Goal: Task Accomplishment & Management: Use online tool/utility

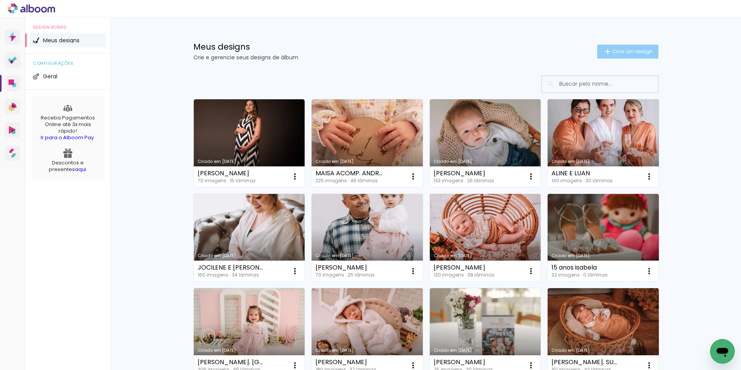
click at [612, 53] on span "Criar um design" at bounding box center [632, 51] width 40 height 5
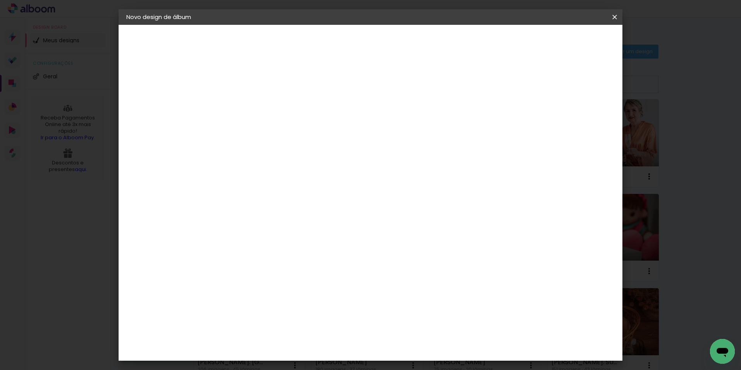
click at [253, 103] on input at bounding box center [253, 104] width 0 height 12
type input "[PERSON_NAME] 1 [PERSON_NAME]"
type paper-input "[PERSON_NAME] 1 [PERSON_NAME]"
click at [0, 0] on slot "Avançar" at bounding box center [0, 0] width 0 height 0
click at [258, 153] on div at bounding box center [273, 152] width 78 height 1
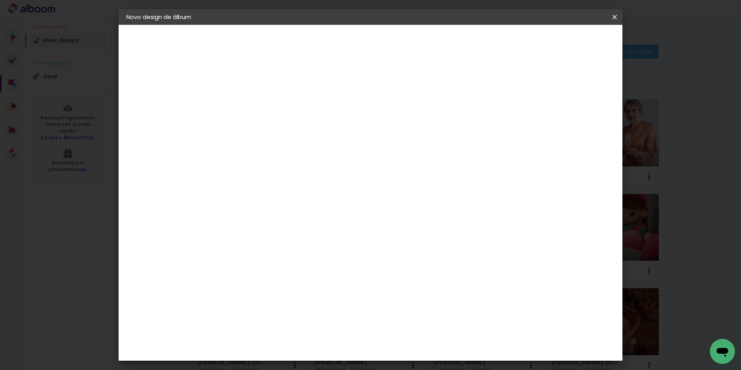
type input "F1"
type paper-input "F1"
click at [261, 171] on paper-item "F1" at bounding box center [265, 175] width 68 height 17
click at [378, 46] on paper-button "Avançar" at bounding box center [359, 40] width 38 height 13
click at [283, 131] on input "text" at bounding box center [268, 135] width 30 height 12
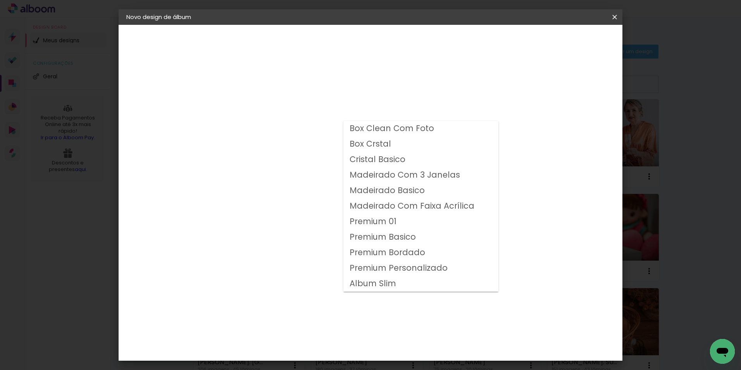
click at [0, 0] on slot "Premium Personalizado" at bounding box center [0, 0] width 0 height 0
type input "Premium Personalizado"
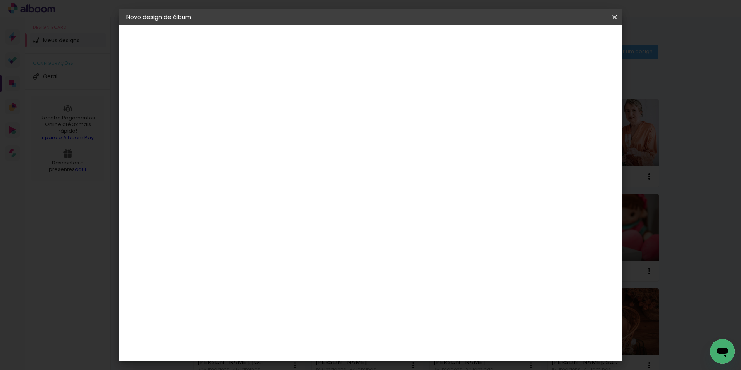
click at [305, 304] on span "20 × 20" at bounding box center [287, 312] width 36 height 16
click at [305, 320] on span "25 × 25" at bounding box center [287, 328] width 36 height 16
click at [0, 0] on slot "Avançar" at bounding box center [0, 0] width 0 height 0
click at [568, 47] on paper-button "Iniciar design" at bounding box center [548, 40] width 51 height 13
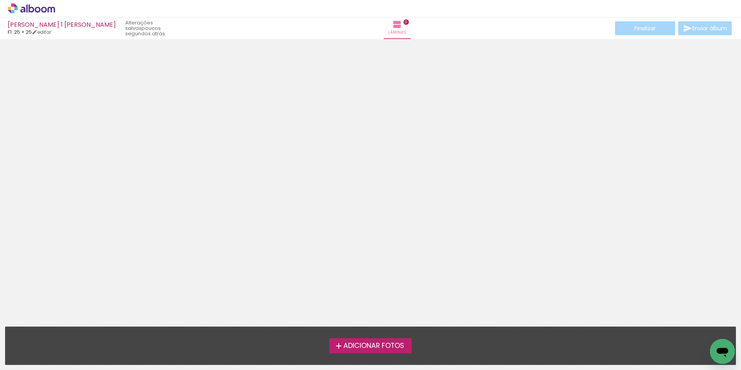
click at [349, 344] on span "Adicionar Fotos" at bounding box center [373, 345] width 61 height 7
click at [0, 0] on input "file" at bounding box center [0, 0] width 0 height 0
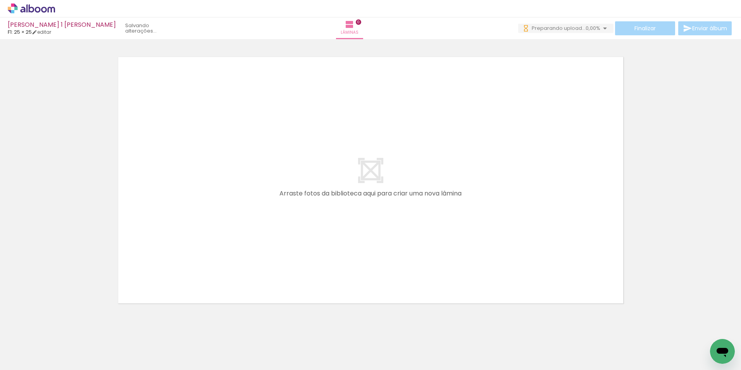
drag, startPoint x: 74, startPoint y: 348, endPoint x: 190, endPoint y: 249, distance: 153.2
click at [190, 249] on quentale-workspace at bounding box center [370, 185] width 741 height 370
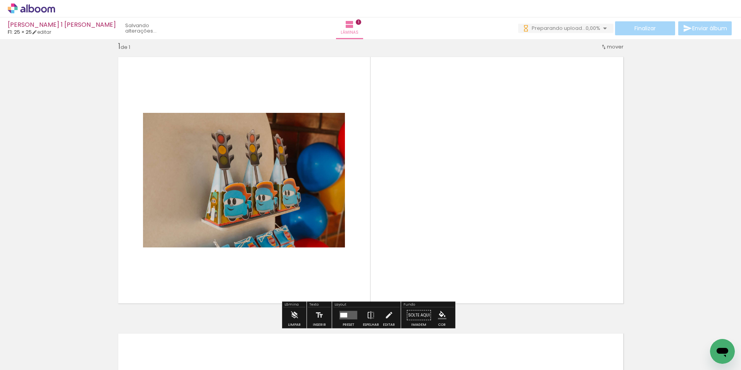
scroll to position [10, 0]
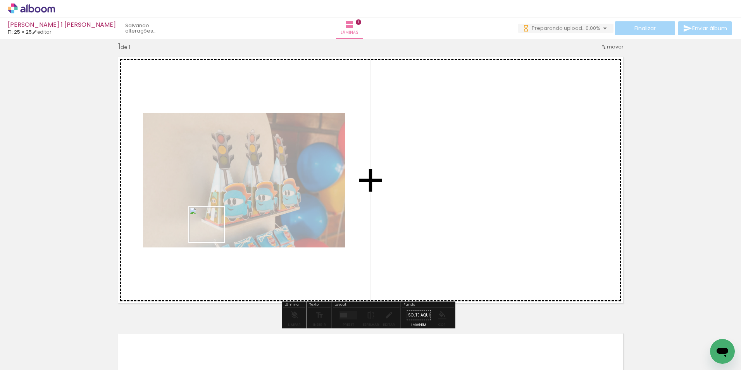
drag, startPoint x: 129, startPoint y: 349, endPoint x: 212, endPoint y: 230, distance: 145.2
click at [212, 230] on quentale-workspace at bounding box center [370, 185] width 741 height 370
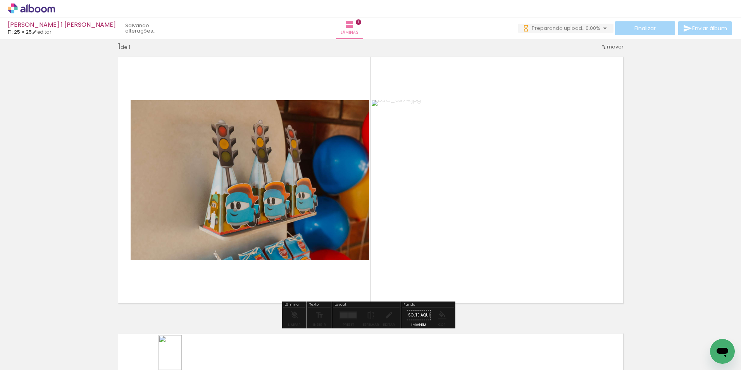
drag, startPoint x: 214, startPoint y: 222, endPoint x: 182, endPoint y: 358, distance: 139.8
click at [177, 358] on div at bounding box center [165, 343] width 26 height 38
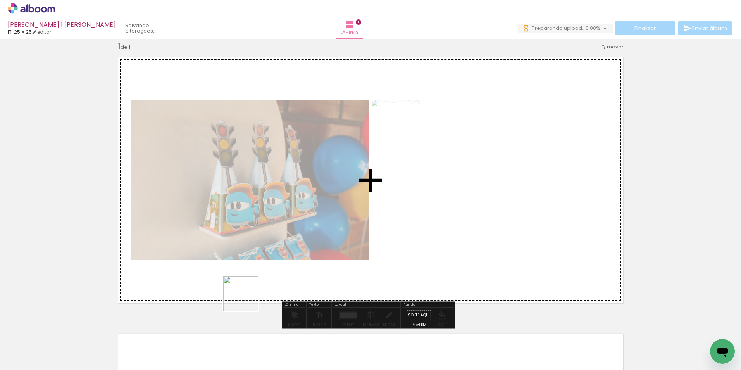
drag, startPoint x: 247, startPoint y: 299, endPoint x: 270, endPoint y: 295, distance: 23.6
click at [276, 213] on quentale-workspace at bounding box center [370, 185] width 741 height 370
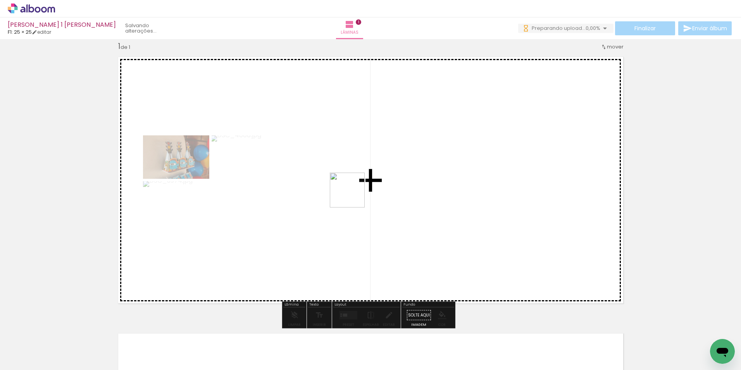
drag, startPoint x: 353, startPoint y: 196, endPoint x: 336, endPoint y: 245, distance: 52.2
click at [356, 191] on quentale-workspace at bounding box center [370, 185] width 741 height 370
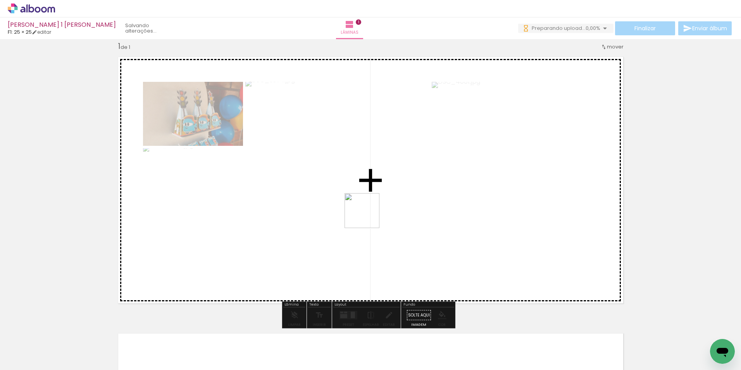
drag, startPoint x: 368, startPoint y: 216, endPoint x: 410, endPoint y: 139, distance: 88.1
click at [410, 139] on quentale-workspace at bounding box center [370, 185] width 741 height 370
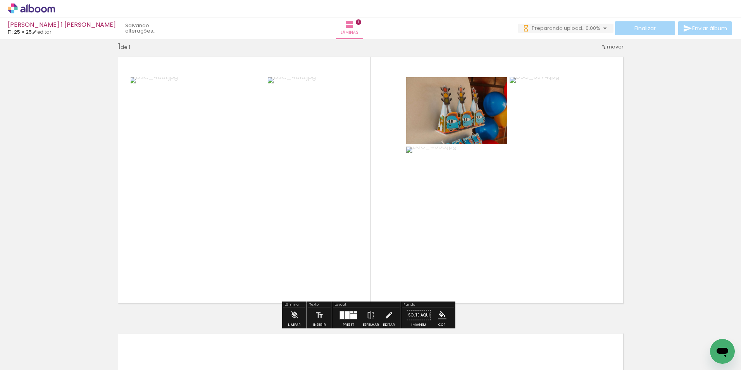
scroll to position [0, 0]
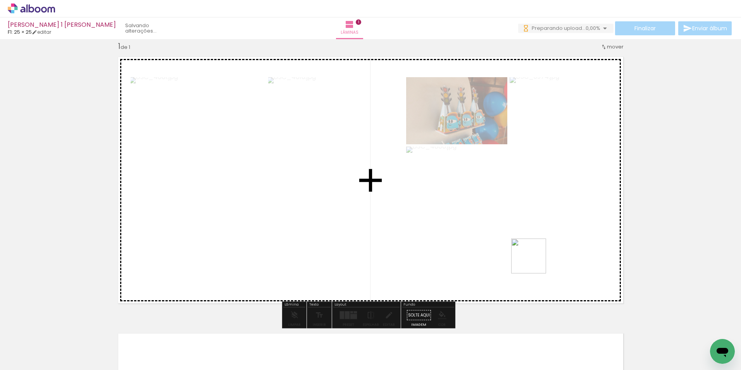
drag, startPoint x: 534, startPoint y: 262, endPoint x: 537, endPoint y: 223, distance: 38.5
click at [537, 225] on quentale-workspace at bounding box center [370, 185] width 741 height 370
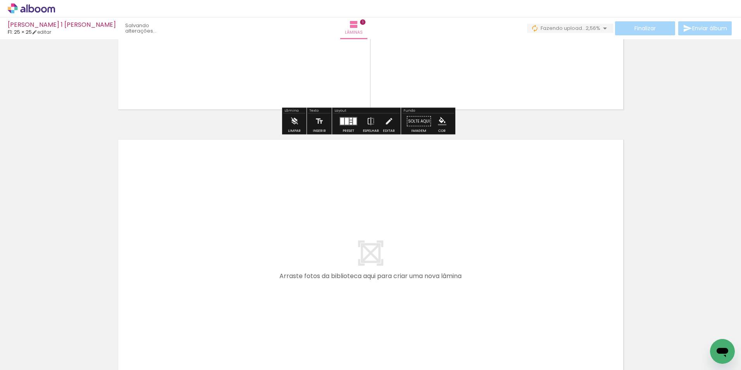
drag, startPoint x: 339, startPoint y: 343, endPoint x: 382, endPoint y: 179, distance: 169.6
click at [382, 179] on quentale-workspace at bounding box center [370, 185] width 741 height 370
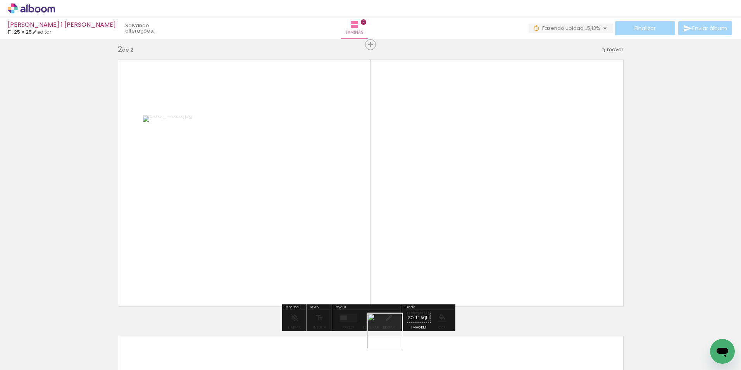
scroll to position [286, 0]
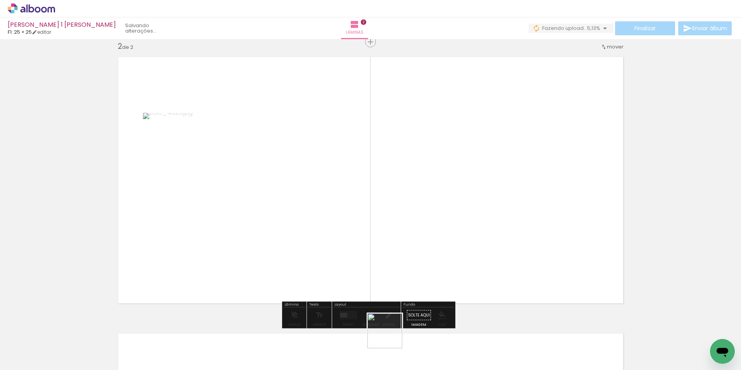
drag, startPoint x: 389, startPoint y: 340, endPoint x: 479, endPoint y: 183, distance: 180.9
click at [479, 183] on quentale-workspace at bounding box center [370, 185] width 741 height 370
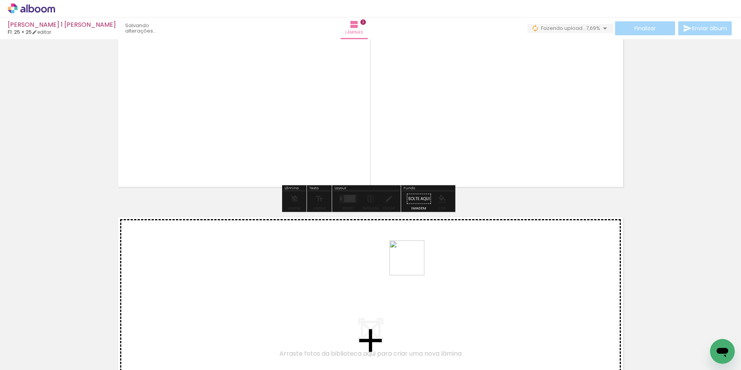
drag, startPoint x: 414, startPoint y: 278, endPoint x: 410, endPoint y: 254, distance: 24.4
click at [410, 254] on quentale-workspace at bounding box center [370, 185] width 741 height 370
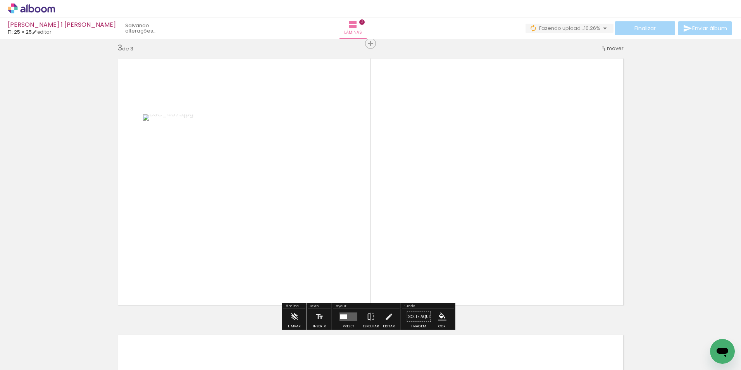
scroll to position [563, 0]
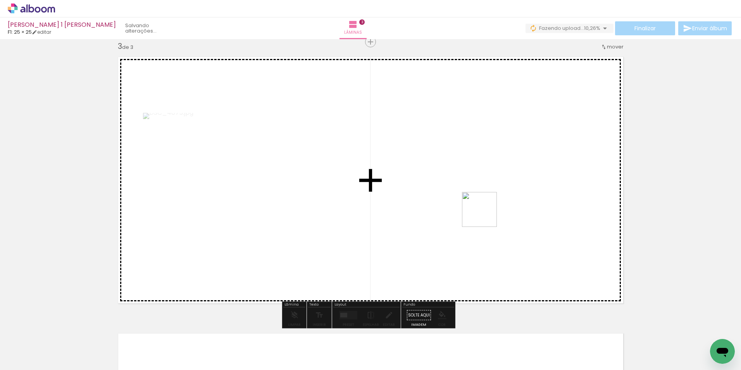
drag, startPoint x: 469, startPoint y: 340, endPoint x: 485, endPoint y: 208, distance: 133.1
click at [485, 208] on quentale-workspace at bounding box center [370, 185] width 741 height 370
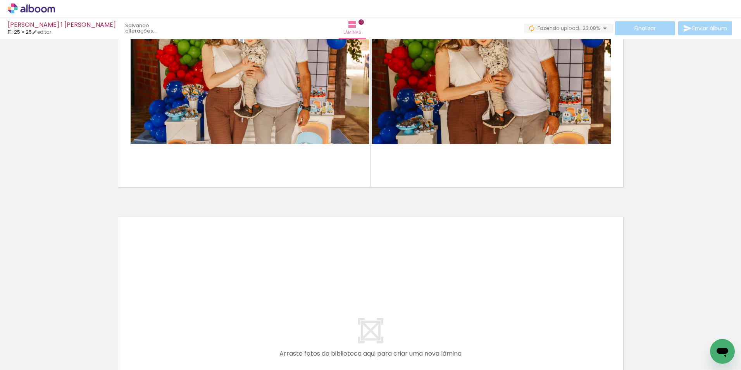
scroll to position [0, 181]
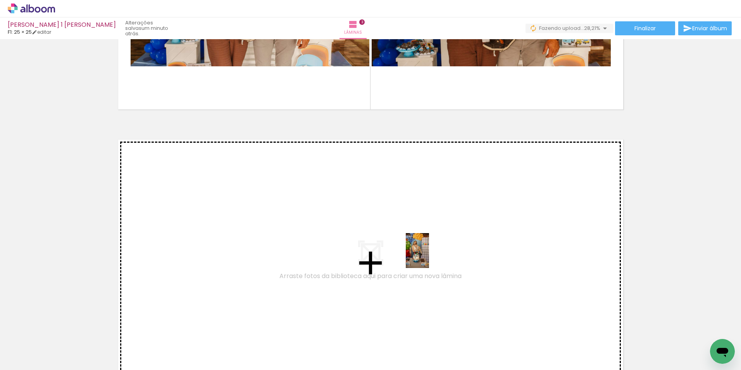
drag, startPoint x: 421, startPoint y: 351, endPoint x: 429, endPoint y: 256, distance: 94.9
click at [429, 256] on quentale-workspace at bounding box center [370, 185] width 741 height 370
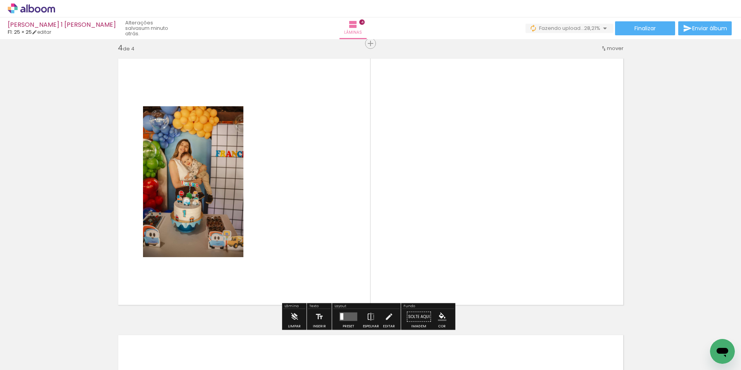
scroll to position [839, 0]
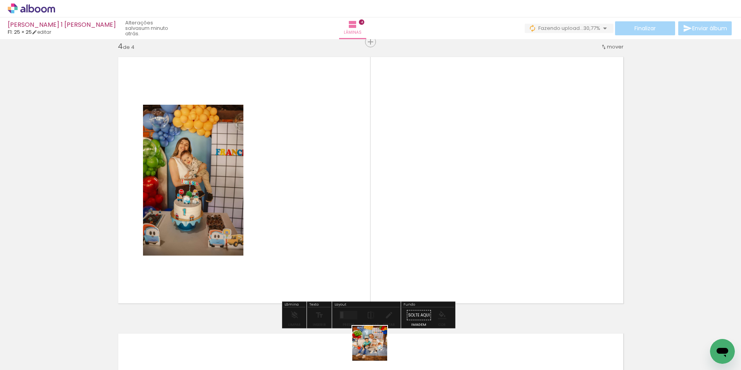
drag, startPoint x: 376, startPoint y: 349, endPoint x: 402, endPoint y: 219, distance: 132.2
click at [402, 219] on quentale-workspace at bounding box center [370, 185] width 741 height 370
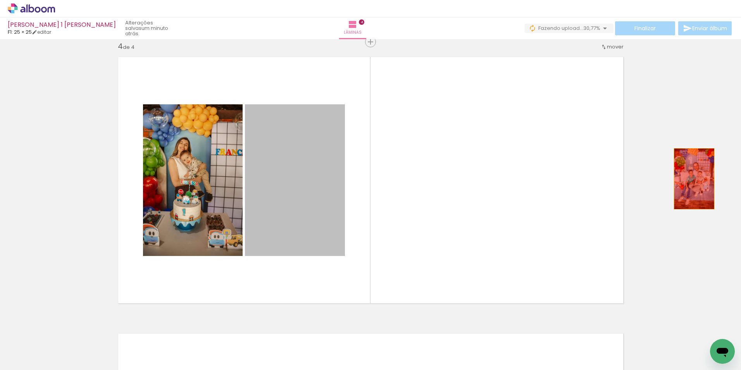
drag, startPoint x: 312, startPoint y: 190, endPoint x: 691, endPoint y: 179, distance: 378.8
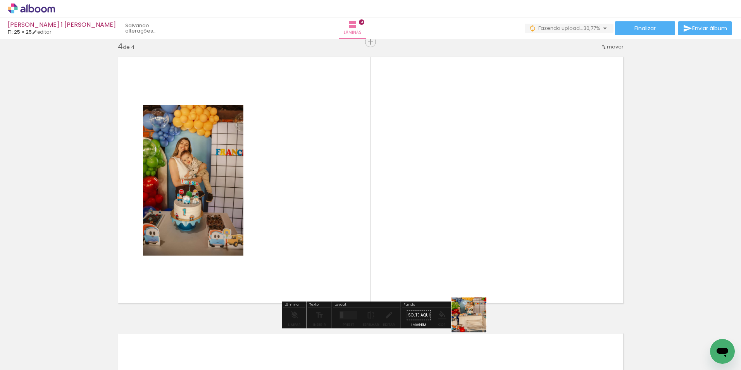
drag, startPoint x: 475, startPoint y: 321, endPoint x: 490, endPoint y: 216, distance: 106.1
click at [490, 216] on quentale-workspace at bounding box center [370, 185] width 741 height 370
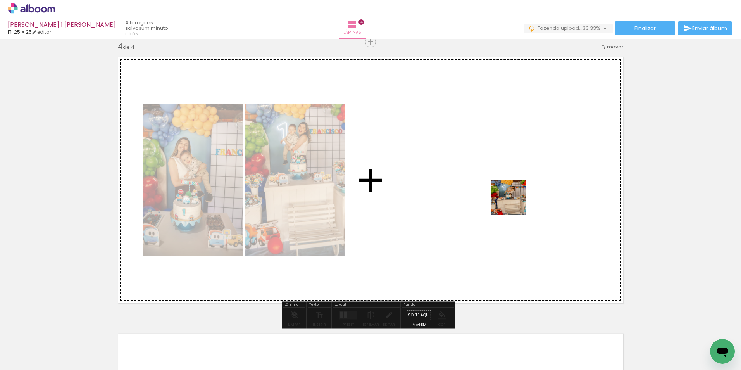
drag, startPoint x: 508, startPoint y: 353, endPoint x: 515, endPoint y: 203, distance: 149.8
click at [515, 203] on quentale-workspace at bounding box center [370, 185] width 741 height 370
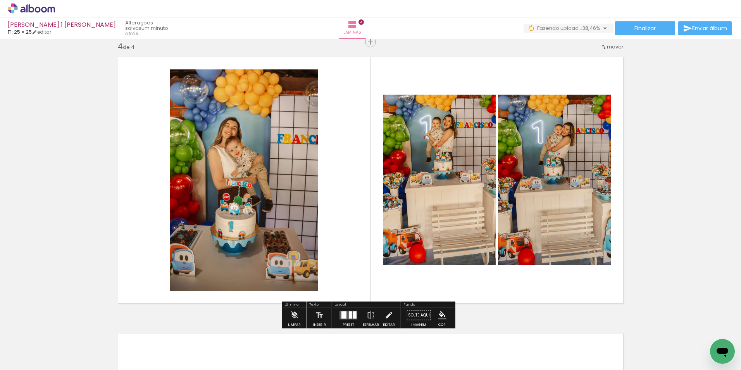
drag, startPoint x: 552, startPoint y: 338, endPoint x: 562, endPoint y: 197, distance: 141.5
click at [562, 197] on quentale-workspace at bounding box center [370, 185] width 741 height 370
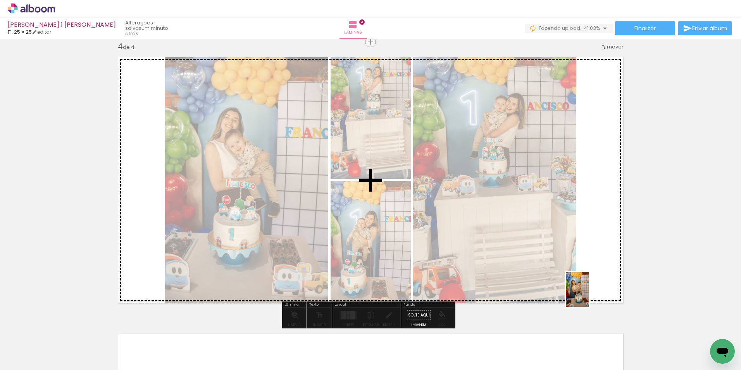
drag, startPoint x: 607, startPoint y: 344, endPoint x: 584, endPoint y: 241, distance: 105.5
click at [584, 241] on quentale-workspace at bounding box center [370, 185] width 741 height 370
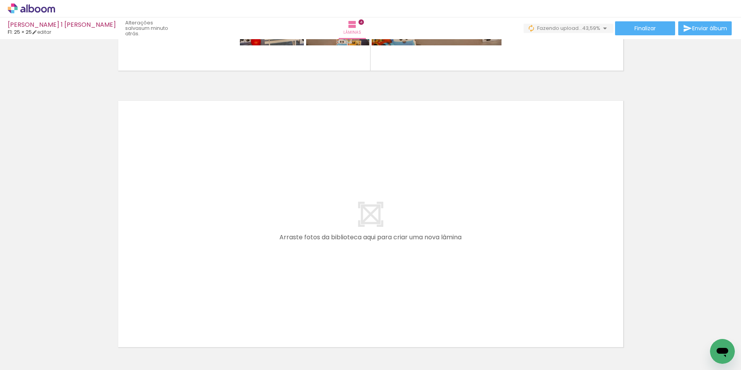
scroll to position [0, 0]
drag, startPoint x: 175, startPoint y: 359, endPoint x: 249, endPoint y: 243, distance: 137.1
click at [249, 243] on quentale-workspace at bounding box center [370, 185] width 741 height 370
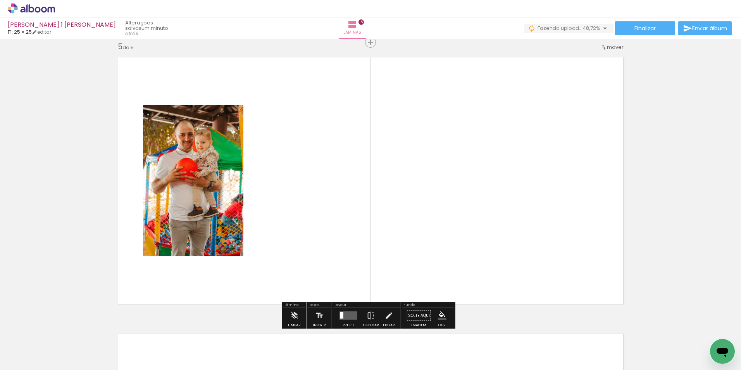
scroll to position [1115, 0]
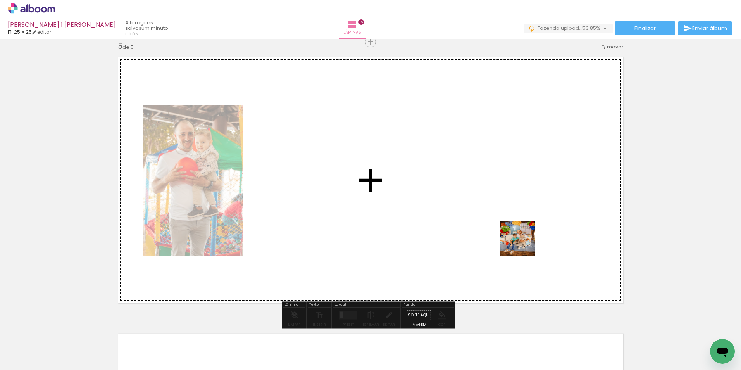
drag, startPoint x: 542, startPoint y: 301, endPoint x: 515, endPoint y: 210, distance: 94.8
click at [515, 215] on quentale-workspace at bounding box center [370, 185] width 741 height 370
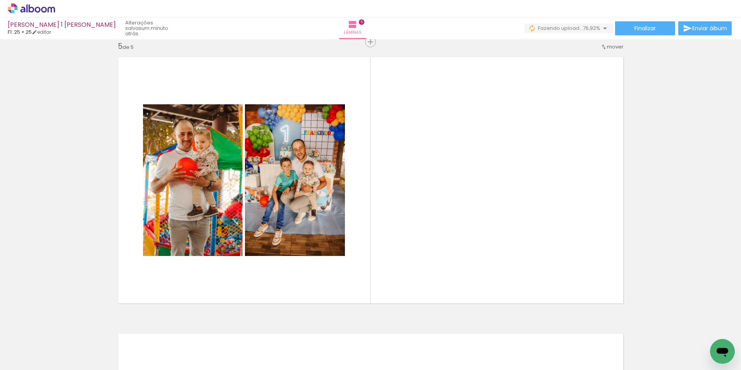
scroll to position [0, 784]
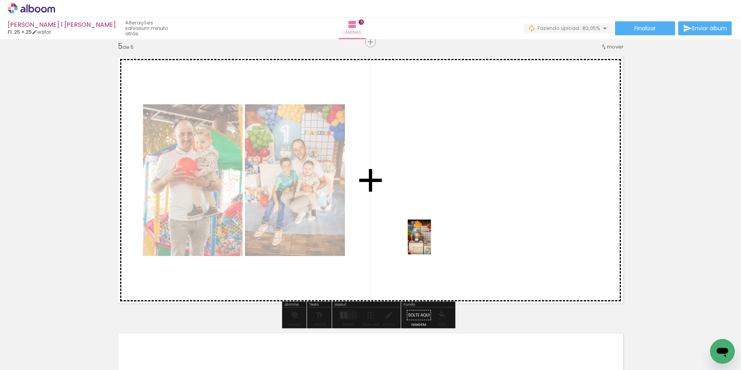
drag, startPoint x: 164, startPoint y: 343, endPoint x: 431, endPoint y: 243, distance: 285.8
click at [431, 243] on quentale-workspace at bounding box center [370, 185] width 741 height 370
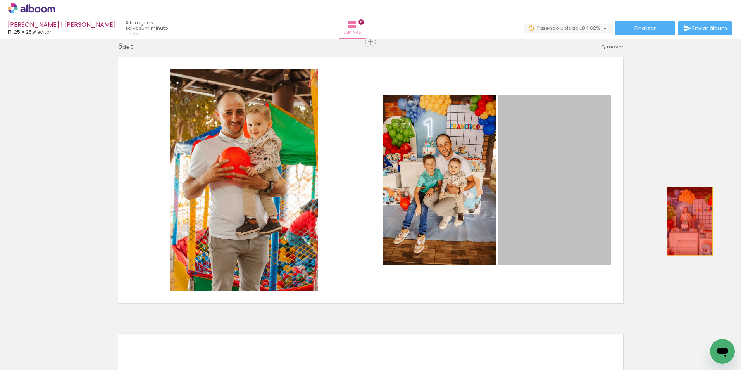
drag, startPoint x: 541, startPoint y: 215, endPoint x: 686, endPoint y: 221, distance: 144.7
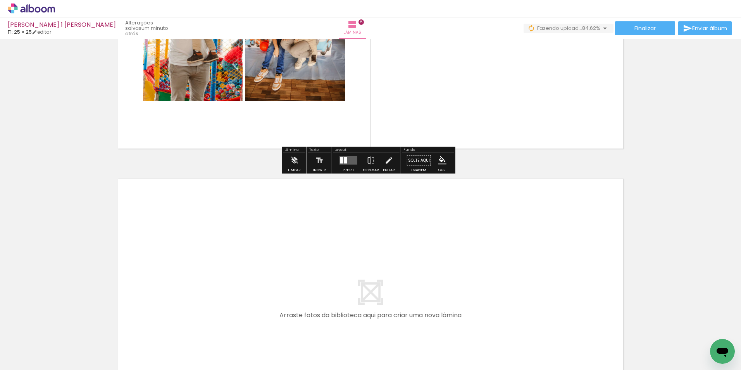
scroll to position [1271, 0]
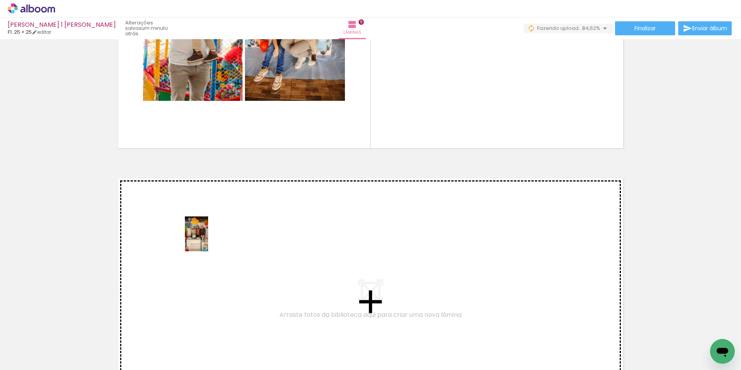
drag, startPoint x: 176, startPoint y: 298, endPoint x: 208, endPoint y: 240, distance: 66.6
click at [208, 240] on quentale-workspace at bounding box center [370, 185] width 741 height 370
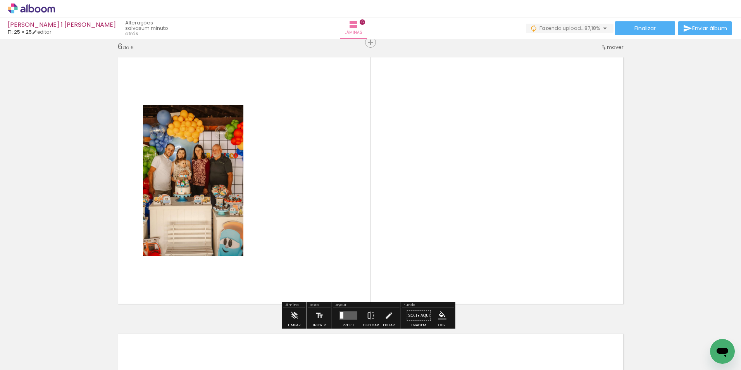
scroll to position [1392, 0]
drag, startPoint x: 84, startPoint y: 337, endPoint x: 329, endPoint y: 231, distance: 266.8
click at [329, 231] on quentale-workspace at bounding box center [370, 185] width 741 height 370
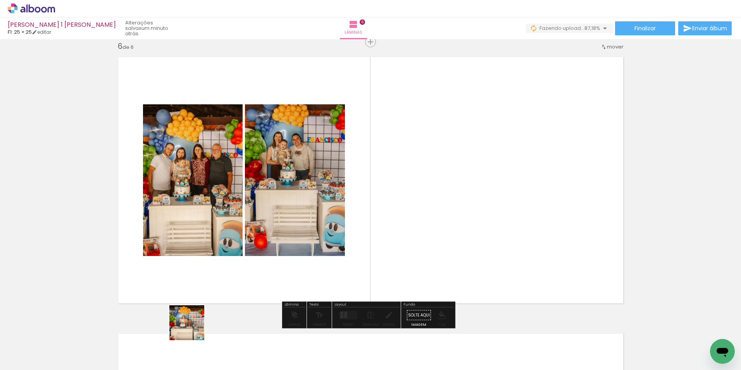
drag, startPoint x: 177, startPoint y: 339, endPoint x: 343, endPoint y: 237, distance: 194.8
click at [343, 237] on quentale-workspace at bounding box center [370, 185] width 741 height 370
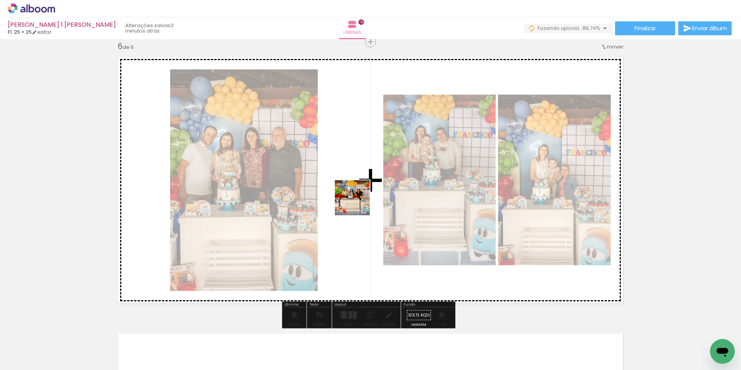
drag, startPoint x: 213, startPoint y: 341, endPoint x: 358, endPoint y: 203, distance: 199.9
click at [358, 203] on quentale-workspace at bounding box center [370, 185] width 741 height 370
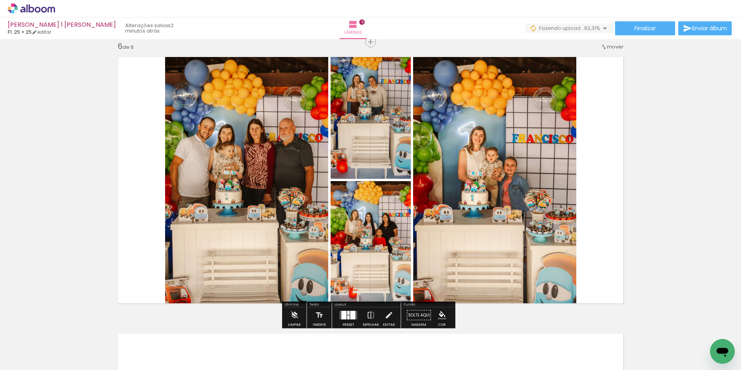
click at [298, 350] on div at bounding box center [292, 343] width 26 height 38
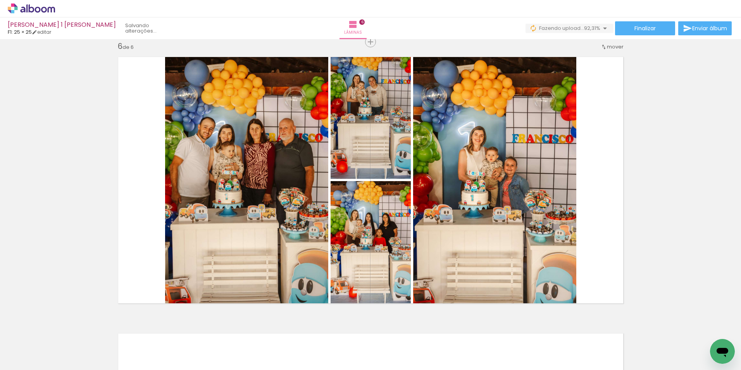
scroll to position [0, 597]
drag, startPoint x: 253, startPoint y: 319, endPoint x: 397, endPoint y: 217, distance: 176.8
click at [397, 217] on quentale-workspace at bounding box center [370, 185] width 741 height 370
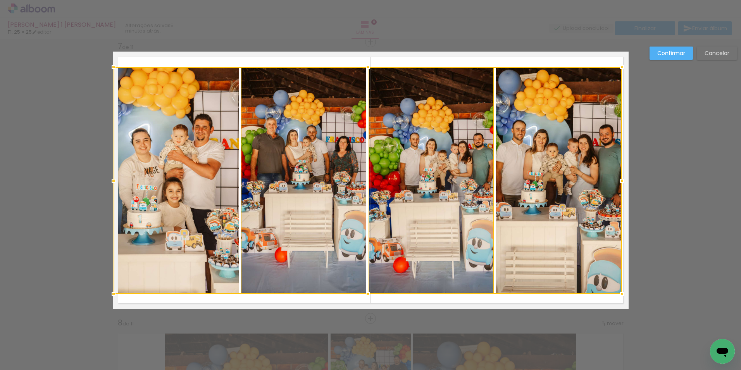
scroll to position [0, 1018]
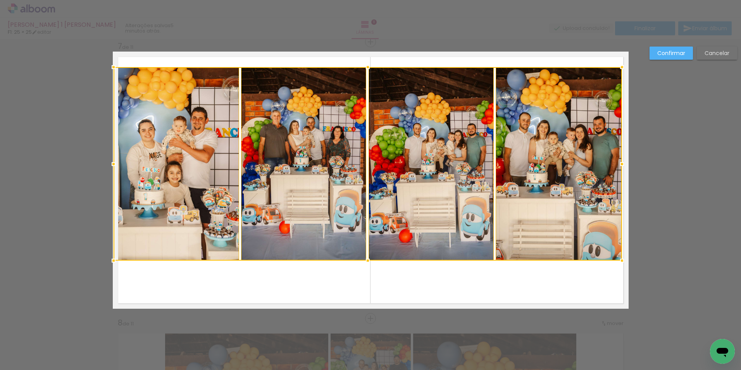
click at [115, 261] on div at bounding box center [114, 261] width 16 height 16
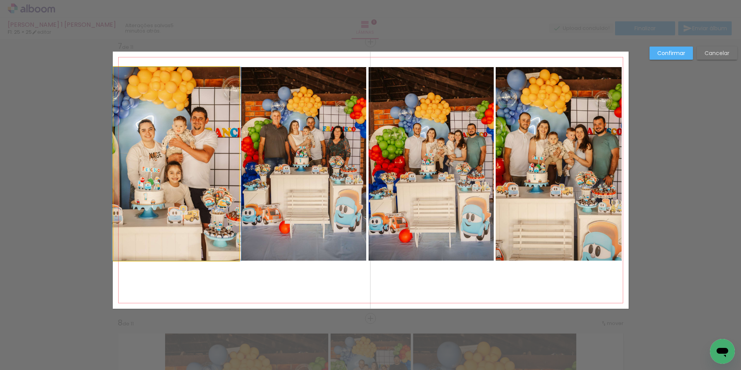
click at [189, 232] on quentale-photo at bounding box center [177, 163] width 126 height 193
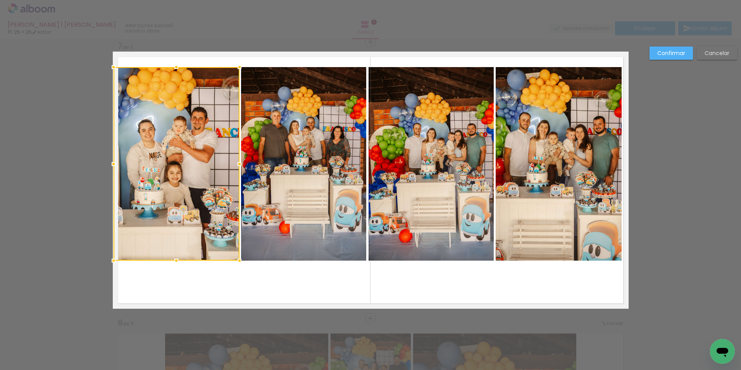
click at [306, 217] on quentale-photo at bounding box center [303, 163] width 125 height 193
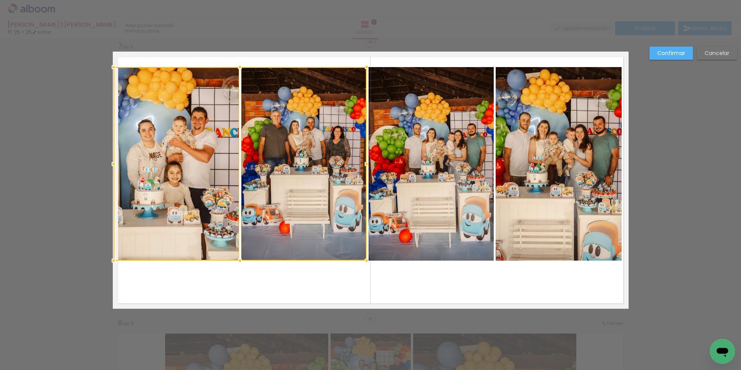
click at [415, 197] on quentale-photo at bounding box center [431, 163] width 125 height 193
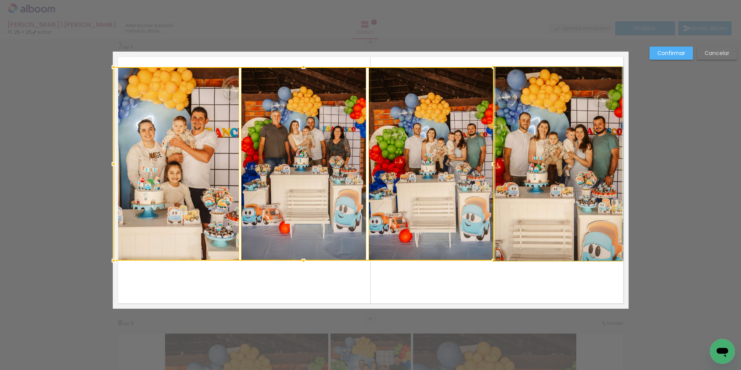
click at [550, 181] on quentale-photo at bounding box center [559, 163] width 126 height 193
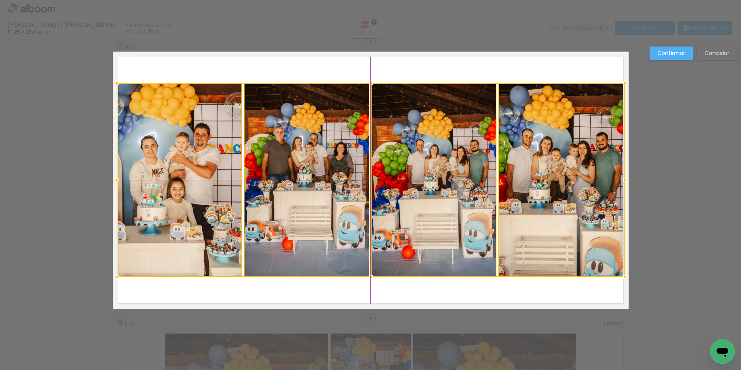
drag, startPoint x: 466, startPoint y: 128, endPoint x: 466, endPoint y: 133, distance: 5.8
click at [466, 133] on div at bounding box center [371, 179] width 509 height 193
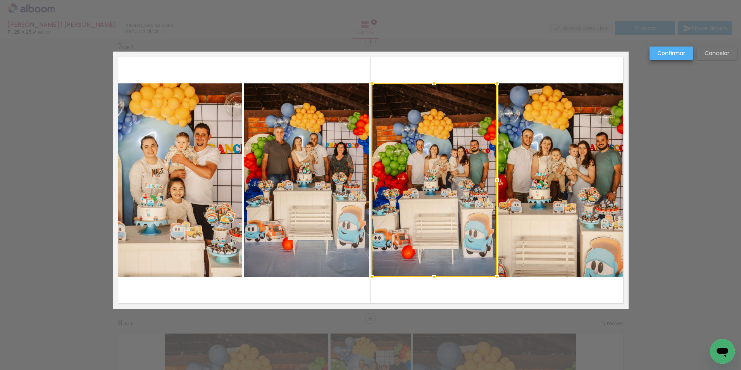
click at [0, 0] on slot "Confirmar" at bounding box center [0, 0] width 0 height 0
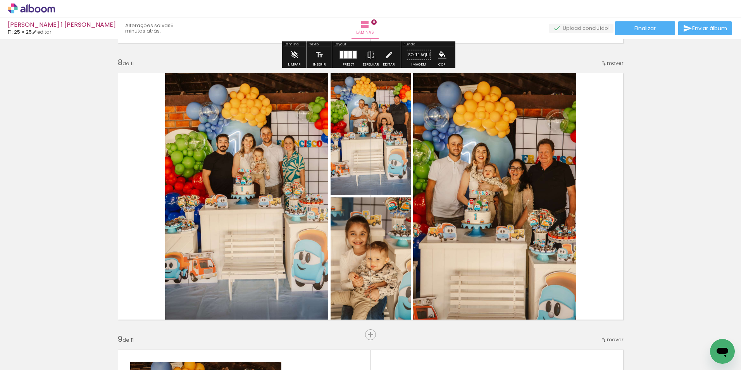
scroll to position [1940, 0]
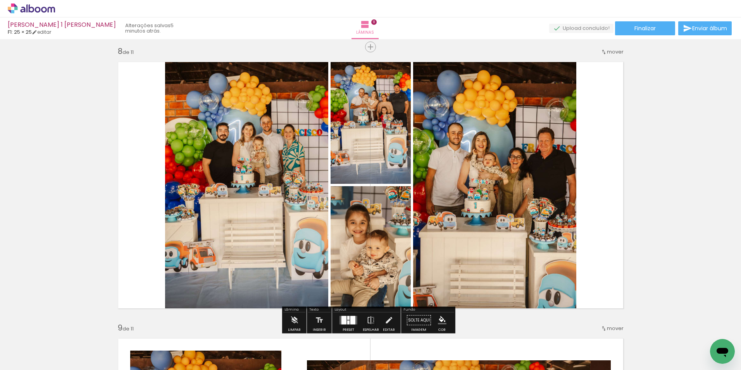
click at [343, 317] on div at bounding box center [343, 320] width 5 height 9
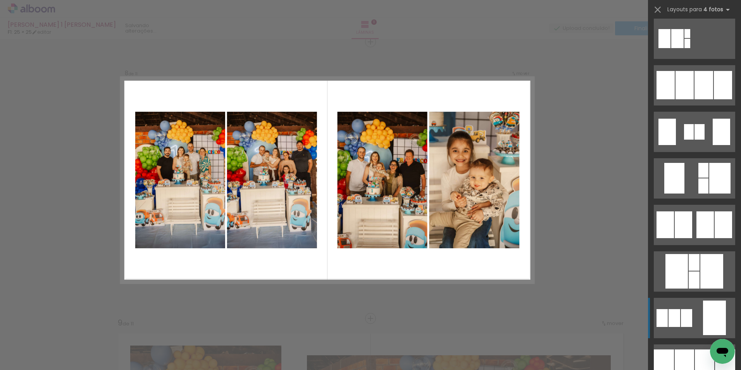
scroll to position [543, 0]
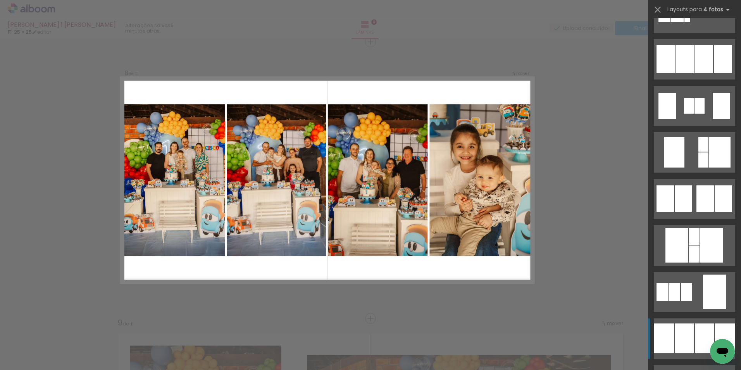
click at [708, 324] on div at bounding box center [704, 338] width 19 height 30
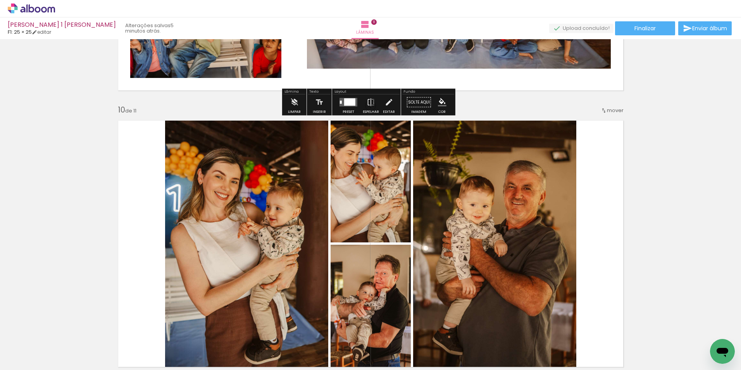
scroll to position [2526, 0]
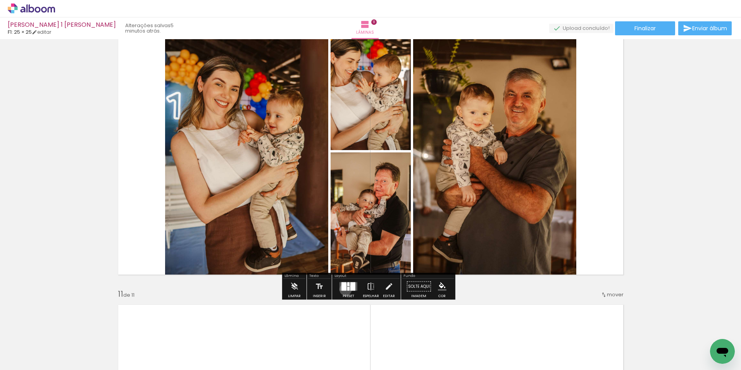
click at [345, 290] on quentale-layouter at bounding box center [349, 286] width 18 height 9
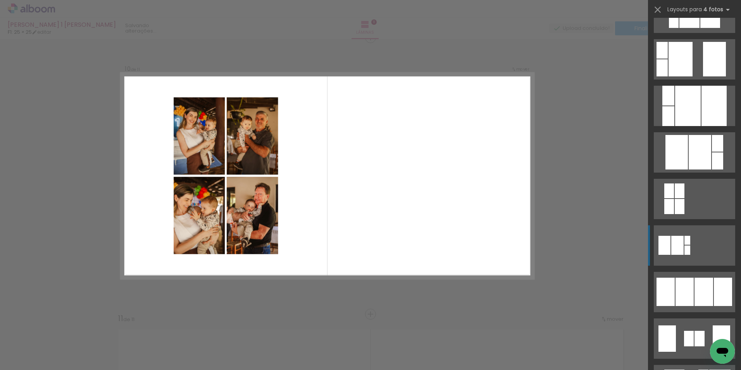
scroll to position [2497, 0]
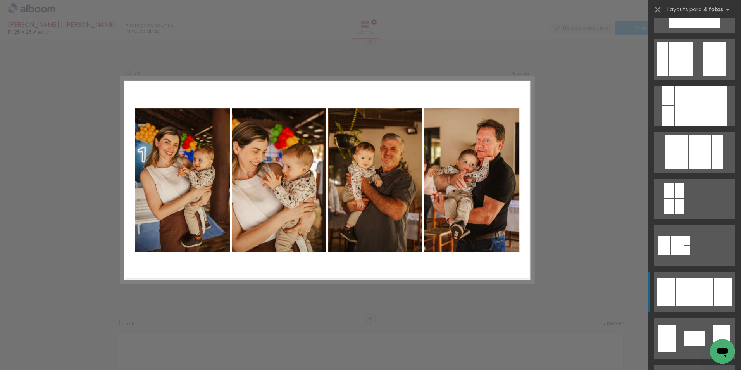
click at [698, 289] on div at bounding box center [704, 292] width 19 height 28
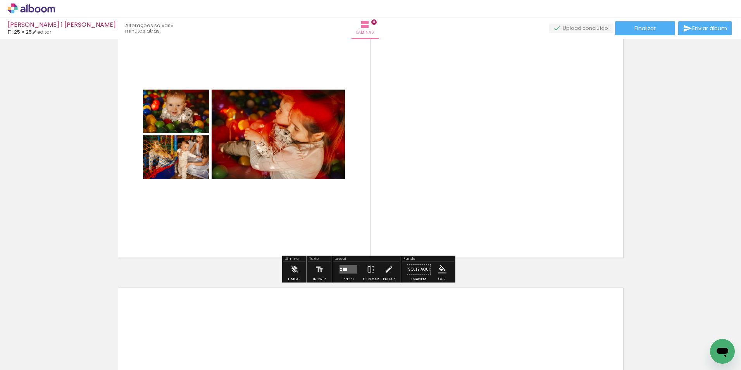
scroll to position [2846, 0]
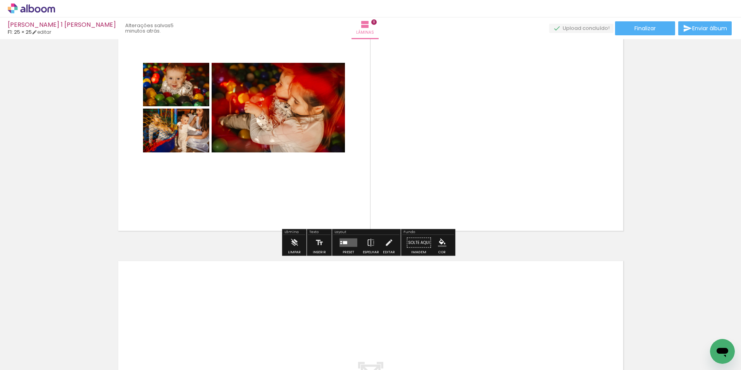
click at [353, 244] on quentale-layouter at bounding box center [349, 242] width 18 height 9
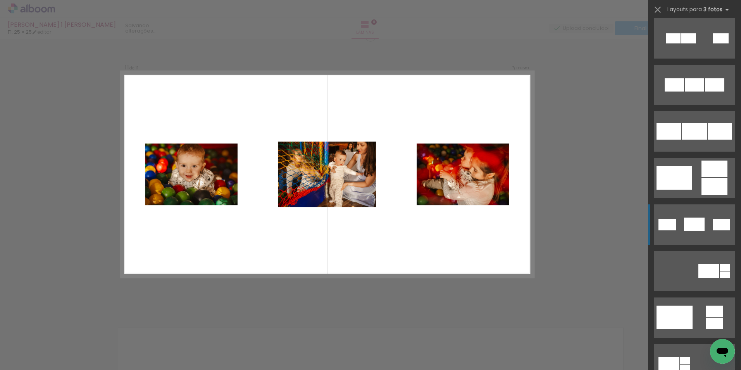
scroll to position [2774, 0]
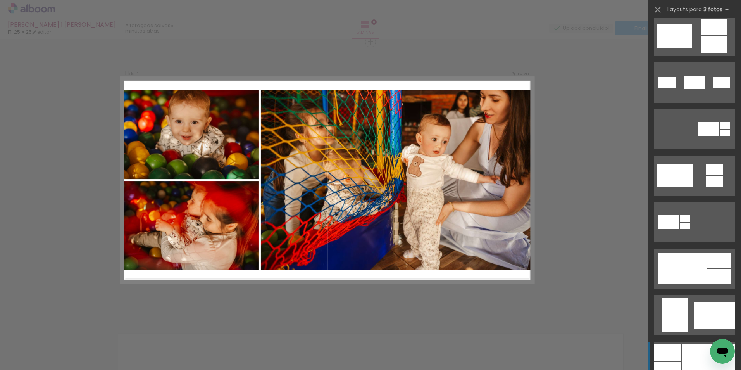
click at [667, 352] on div at bounding box center [667, 352] width 27 height 17
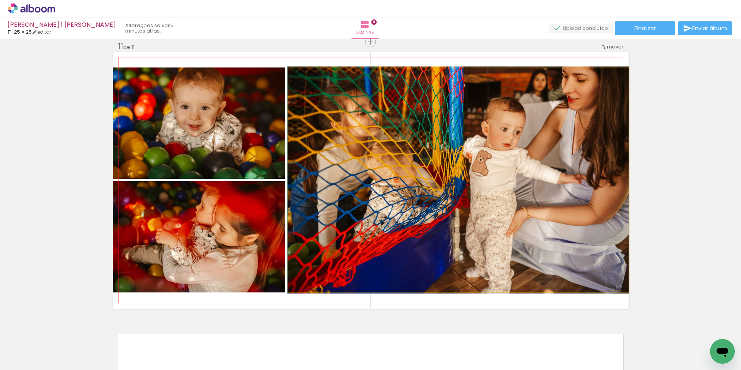
click at [481, 116] on quentale-photo at bounding box center [458, 179] width 341 height 225
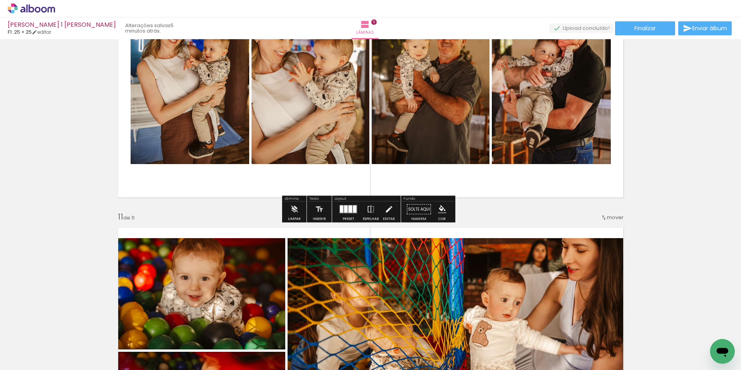
scroll to position [2522, 0]
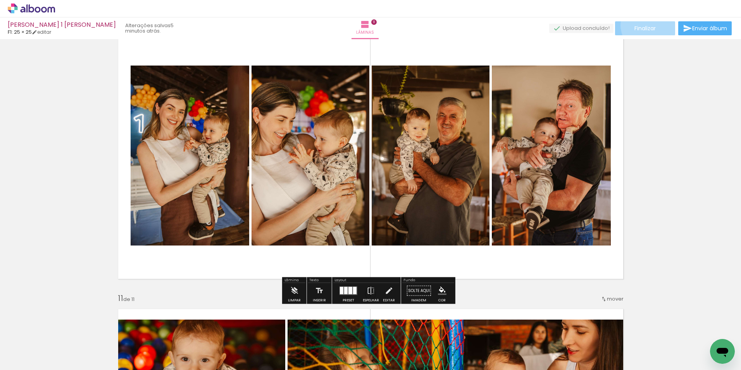
click at [647, 26] on span "Finalizar" at bounding box center [644, 28] width 21 height 5
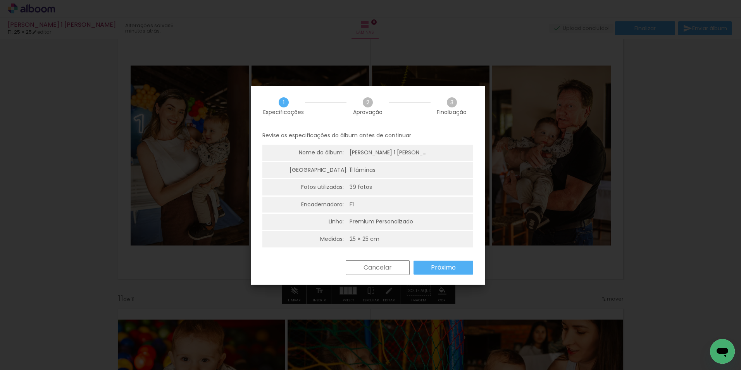
click at [0, 0] on slot "Próximo" at bounding box center [0, 0] width 0 height 0
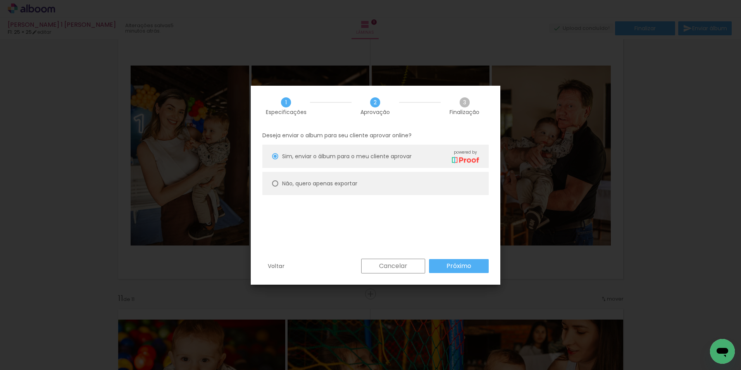
click at [0, 0] on slot "Não, quero apenas exportar" at bounding box center [0, 0] width 0 height 0
type paper-radio-button "on"
click at [0, 0] on slot "Próximo" at bounding box center [0, 0] width 0 height 0
type input "Alta, 300 DPI"
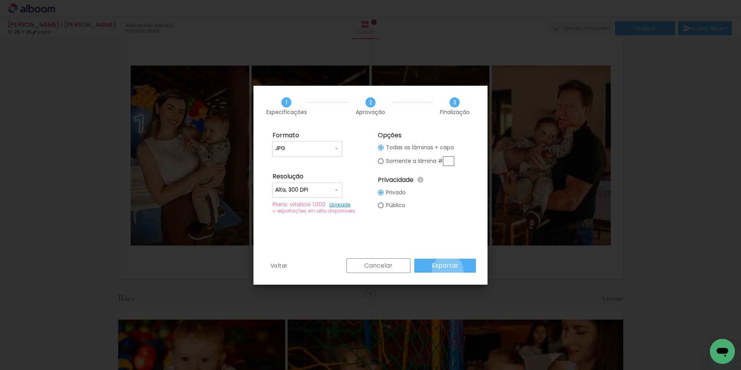
click at [449, 270] on paper-button "Exportar" at bounding box center [445, 266] width 62 height 14
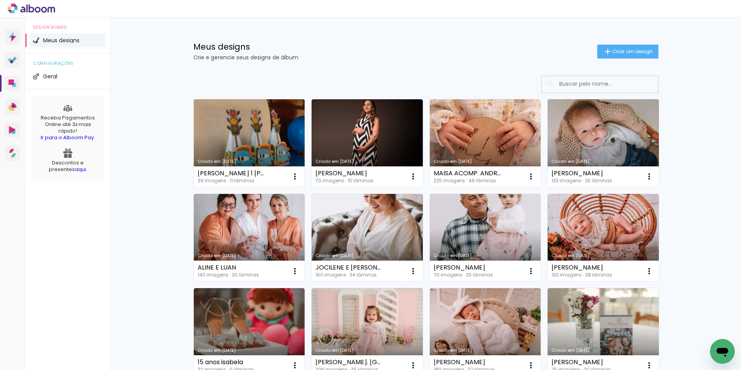
click at [255, 138] on link "Criado em [DATE]" at bounding box center [249, 143] width 111 height 88
